Goal: Transaction & Acquisition: Purchase product/service

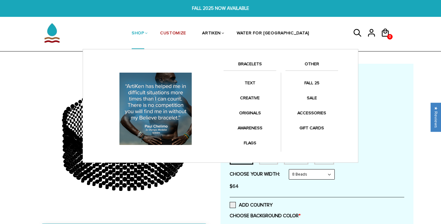
click at [251, 62] on link "BRACELETS" at bounding box center [249, 65] width 53 height 10
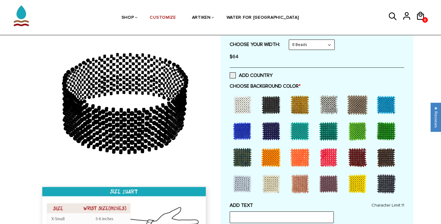
scroll to position [79, 0]
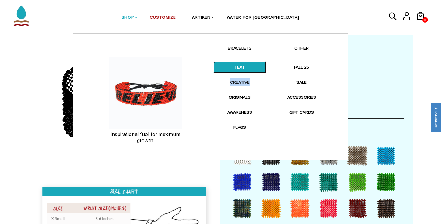
click at [239, 66] on link "TEXT" at bounding box center [239, 67] width 53 height 12
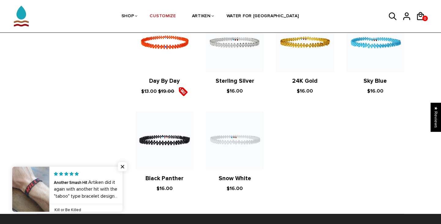
scroll to position [547, 0]
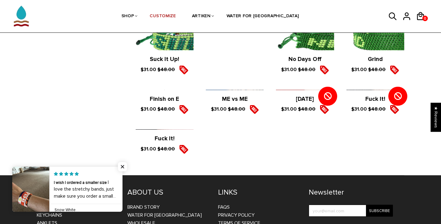
scroll to position [1144, 0]
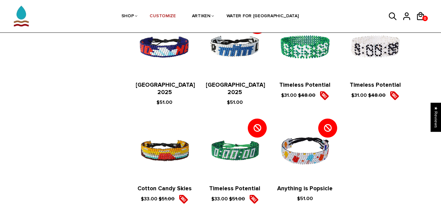
scroll to position [642, 0]
